Goal: Task Accomplishment & Management: Use online tool/utility

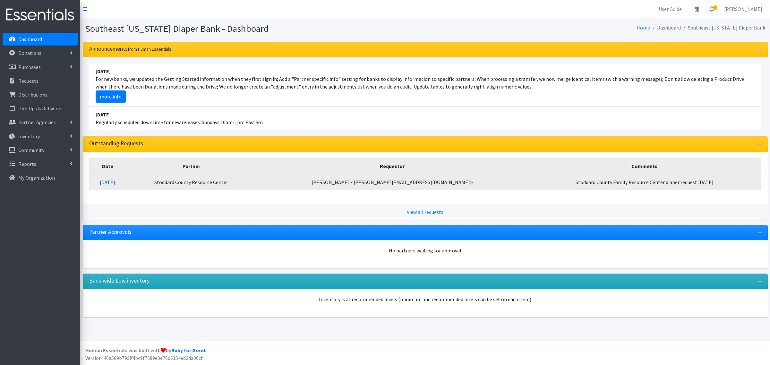
click at [115, 182] on link "08/22/2025" at bounding box center [107, 182] width 15 height 6
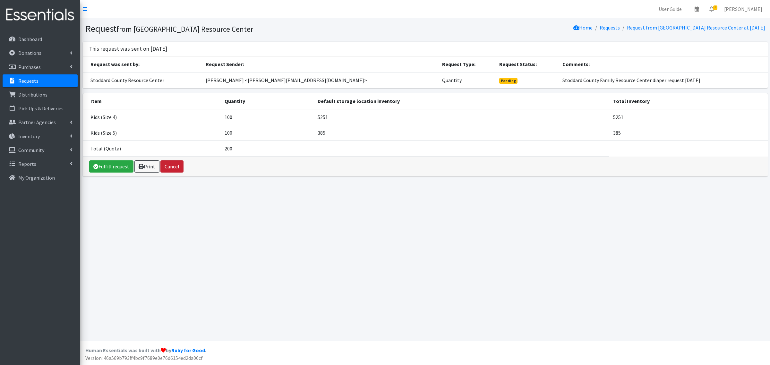
click at [170, 168] on button "Cancel" at bounding box center [171, 166] width 23 height 12
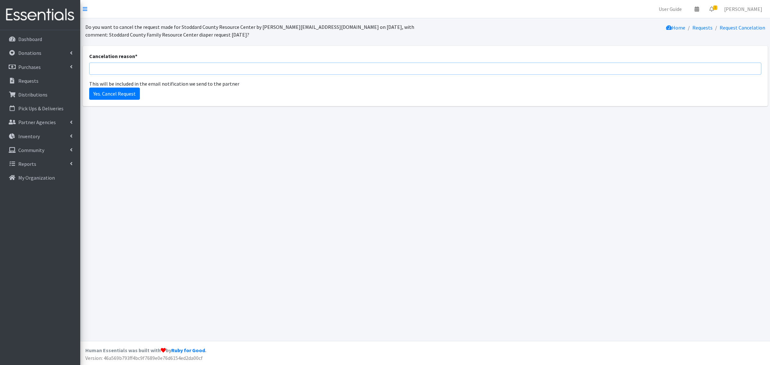
click at [132, 68] on input "Cancelation reason *" at bounding box center [425, 69] width 672 height 12
type input "not currently available."
click at [129, 92] on input "Yes. Cancel Request" at bounding box center [114, 94] width 51 height 12
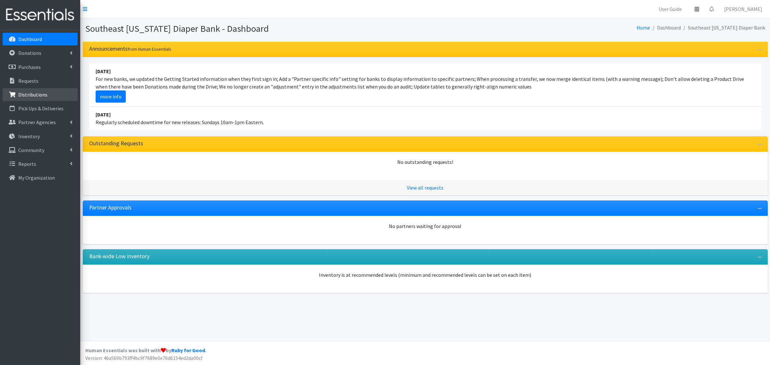
click at [38, 90] on link "Distributions" at bounding box center [40, 94] width 75 height 13
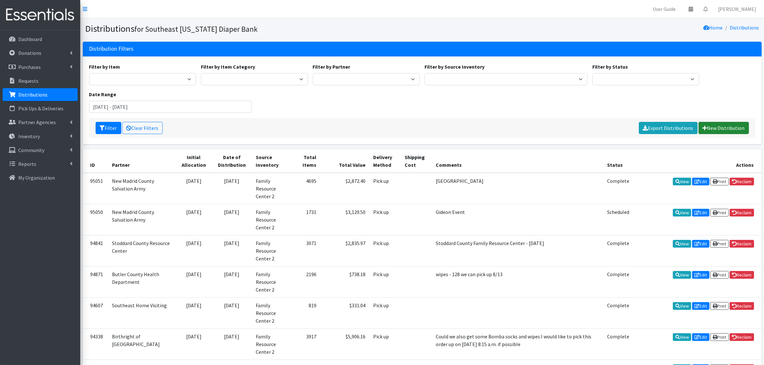
click at [734, 122] on link "New Distribution" at bounding box center [724, 128] width 50 height 12
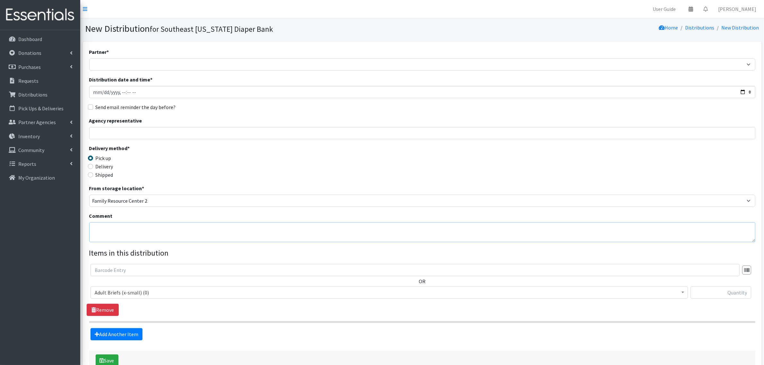
click at [103, 235] on textarea "Comment" at bounding box center [422, 232] width 666 height 20
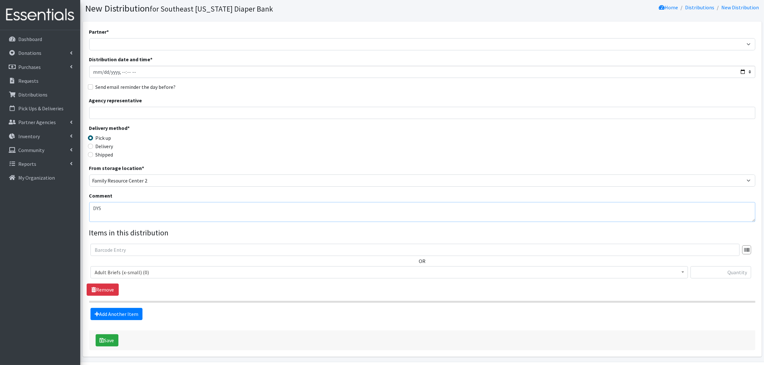
scroll to position [40, 0]
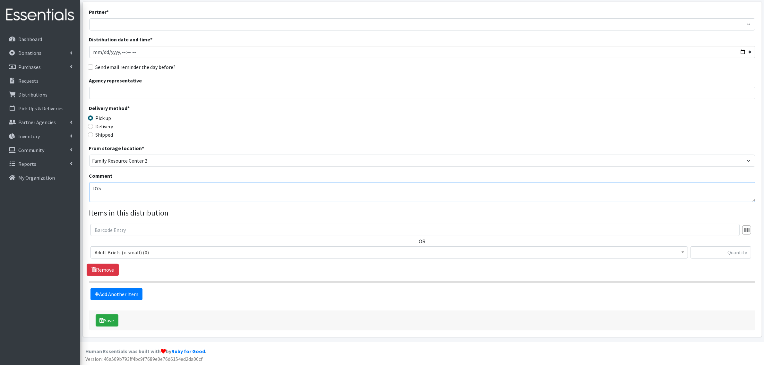
type textarea "DYS"
click at [121, 253] on span "Adult Briefs (x-small) (0)" at bounding box center [389, 252] width 589 height 9
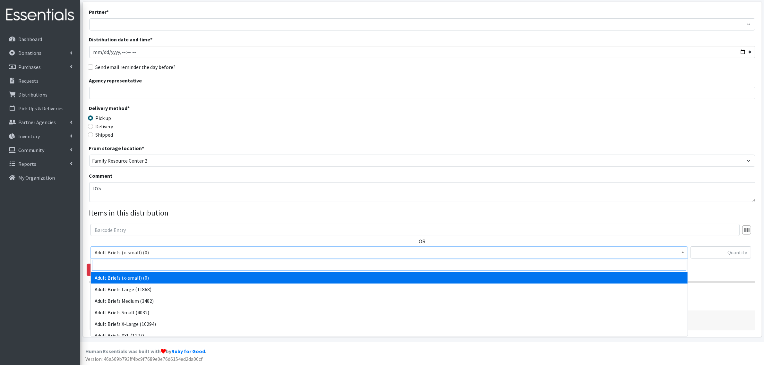
click at [116, 264] on input "search" at bounding box center [389, 265] width 594 height 11
type input "bomba"
select select "14305"
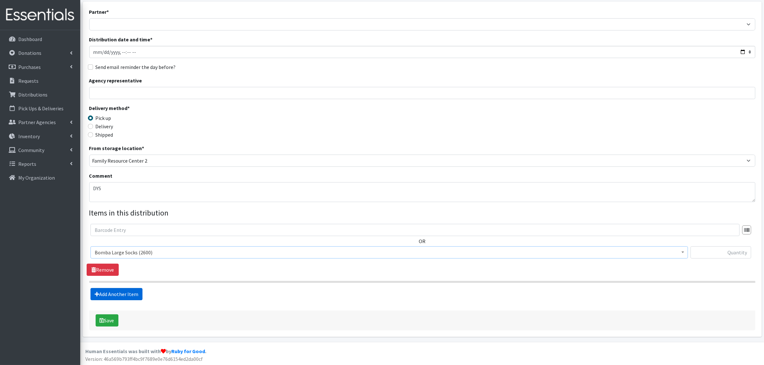
click at [108, 294] on link "Add Another Item" at bounding box center [117, 294] width 52 height 12
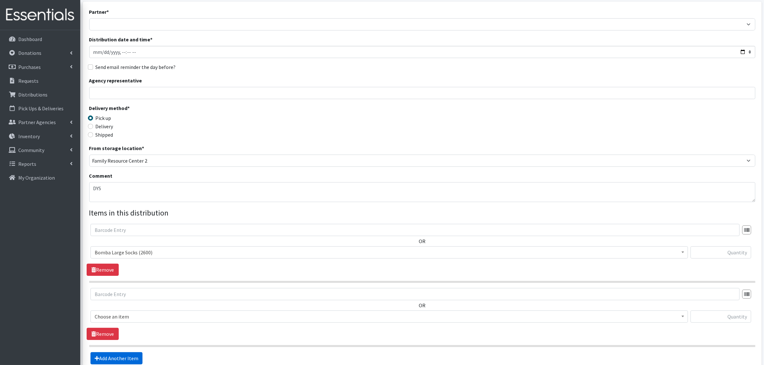
scroll to position [105, 0]
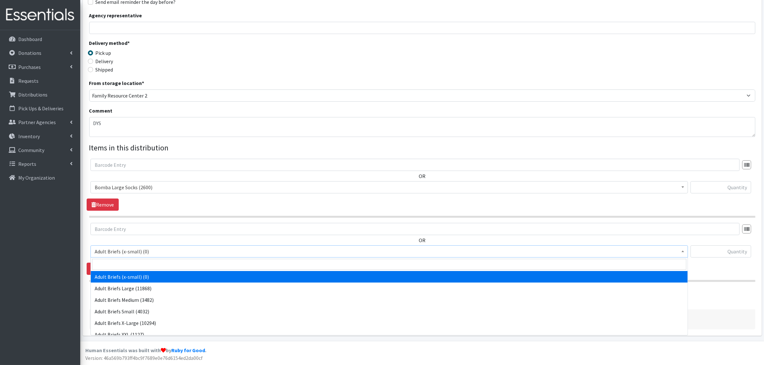
click at [111, 254] on span "Adult Briefs (x-small) (0)" at bounding box center [389, 251] width 589 height 9
click at [111, 266] on input "search" at bounding box center [389, 264] width 594 height 11
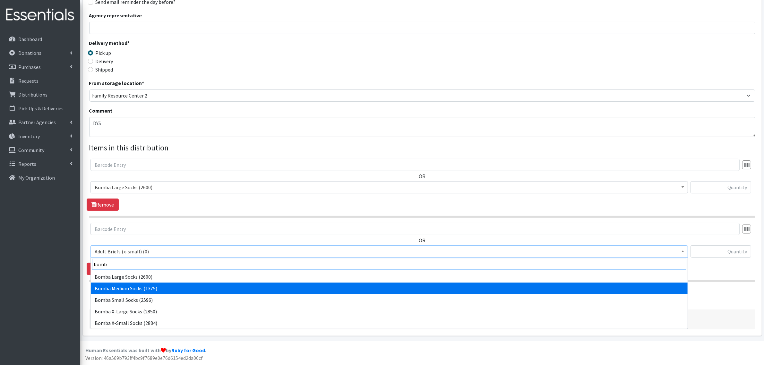
type input "bomb"
select select "14302"
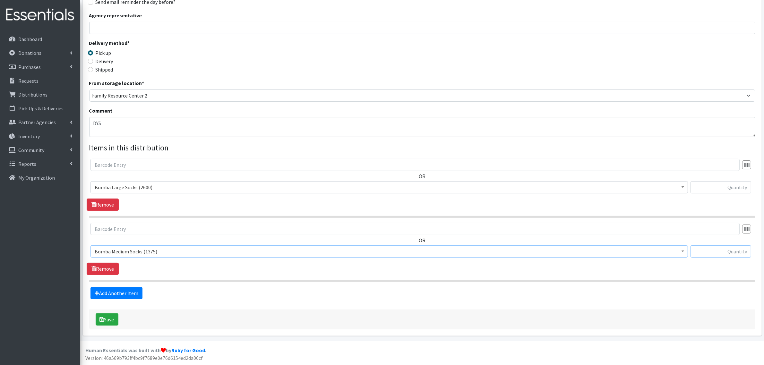
click at [732, 253] on input "text" at bounding box center [721, 252] width 61 height 12
type input "14"
drag, startPoint x: 722, startPoint y: 176, endPoint x: 722, endPoint y: 180, distance: 4.2
click at [722, 180] on div "OR Adult Briefs (x-small) (0) Adult Briefs Large (11868) Adult Briefs Medium (3…" at bounding box center [422, 179] width 671 height 40
click at [721, 182] on input "text" at bounding box center [721, 187] width 61 height 12
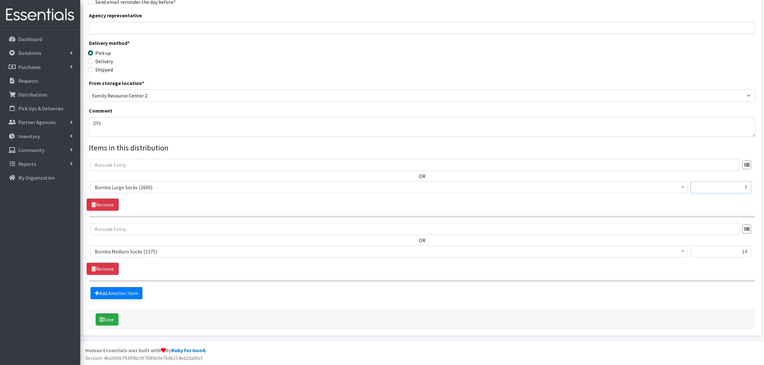
type input "7"
click at [609, 215] on section "OR Adult Briefs (x-small) (0) Adult Briefs Large (11868) Adult Briefs Medium (3…" at bounding box center [422, 188] width 666 height 59
click at [102, 321] on icon "submit" at bounding box center [102, 319] width 4 height 5
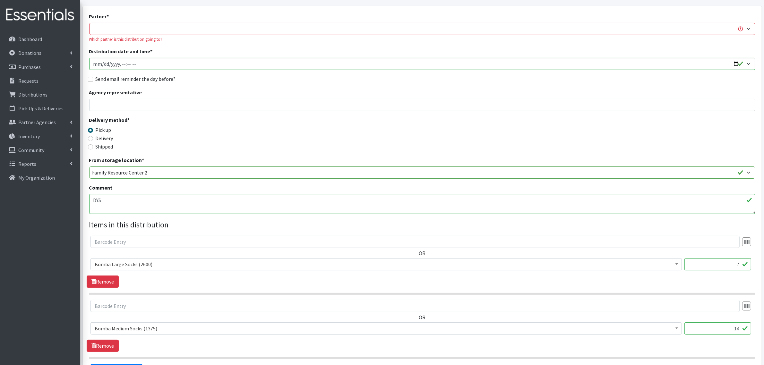
scroll to position [0, 0]
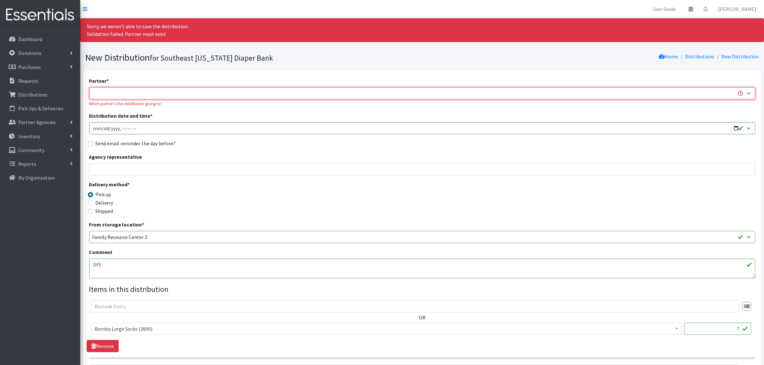
click at [129, 96] on select "ASPIRE WOMEN'S CENTER Bell City Head Start Birthright of Cape & Marble Hill Boo…" at bounding box center [422, 93] width 666 height 12
select select "72"
click at [89, 87] on select "ASPIRE WOMEN'S CENTER Bell City Head Start Birthright of Cape & Marble Hill Boo…" at bounding box center [422, 93] width 666 height 12
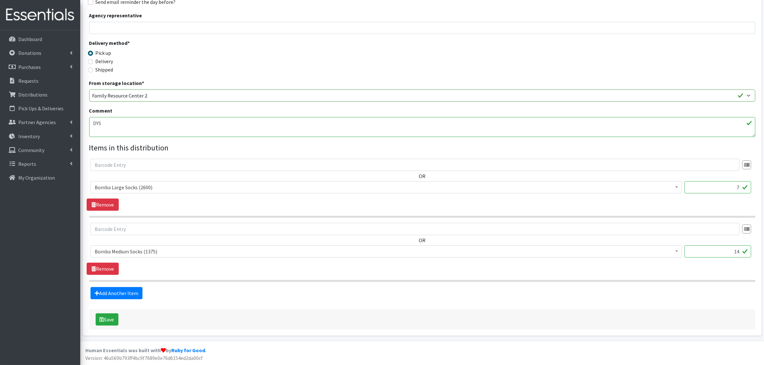
scroll to position [142, 0]
click at [97, 316] on button "Save" at bounding box center [107, 320] width 23 height 12
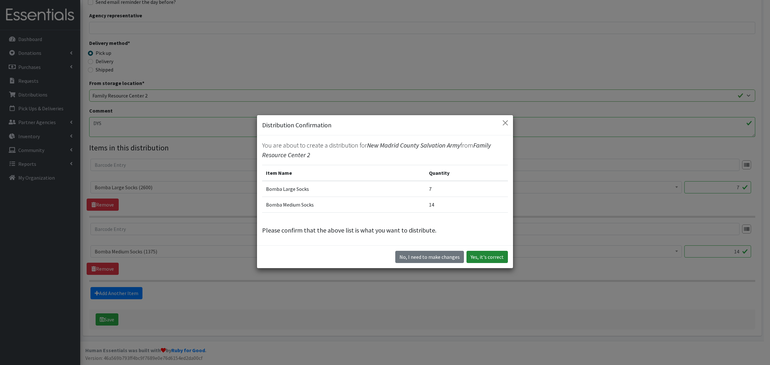
click at [487, 255] on button "Yes, it's correct" at bounding box center [487, 257] width 41 height 12
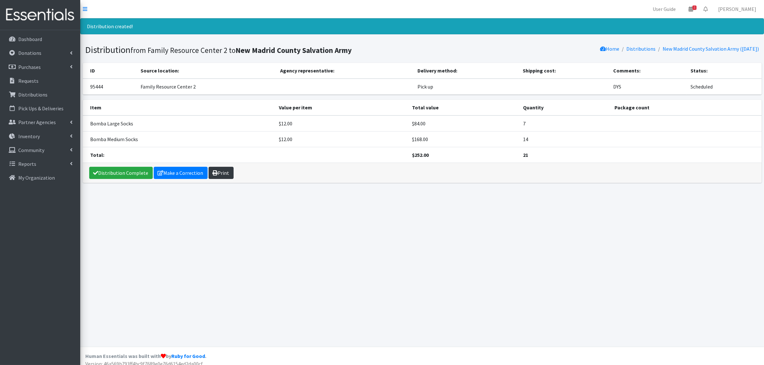
click at [215, 170] on icon at bounding box center [215, 172] width 5 height 5
click at [105, 175] on link "Distribution Complete" at bounding box center [121, 173] width 64 height 12
